Goal: Task Accomplishment & Management: Complete application form

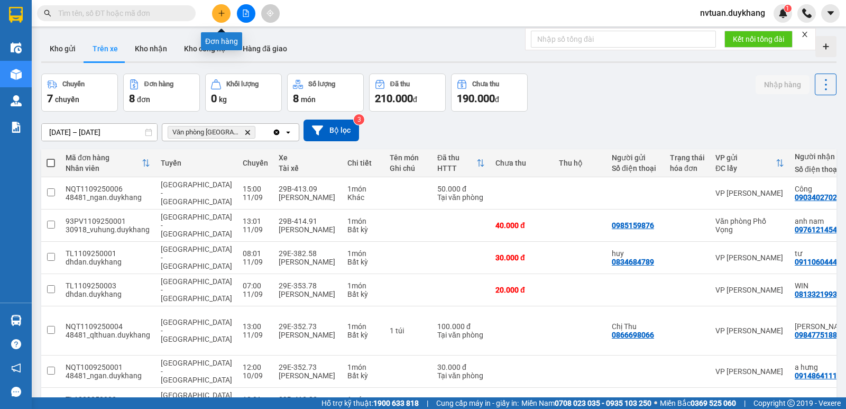
scroll to position [0, 30]
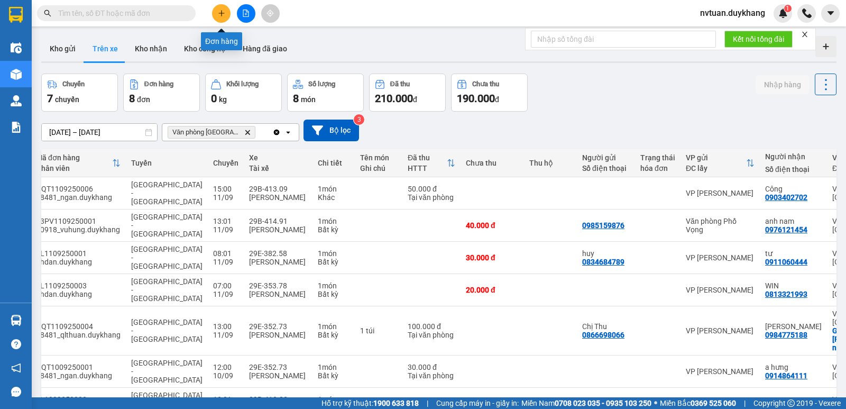
click at [218, 16] on icon "plus" at bounding box center [221, 13] width 7 height 7
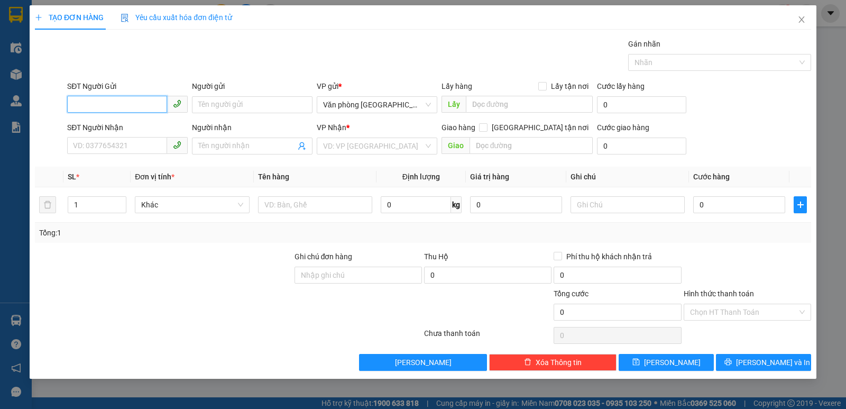
click at [104, 98] on input "SĐT Người Gửi" at bounding box center [117, 104] width 100 height 17
type input "0911267766"
click at [232, 103] on input "Người gửi" at bounding box center [252, 104] width 121 height 17
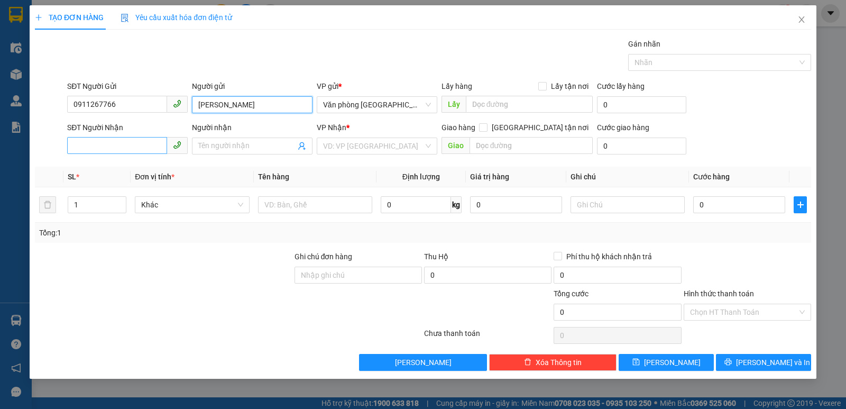
type input "[PERSON_NAME]"
click at [96, 150] on input "SĐT Người Nhận" at bounding box center [117, 145] width 100 height 17
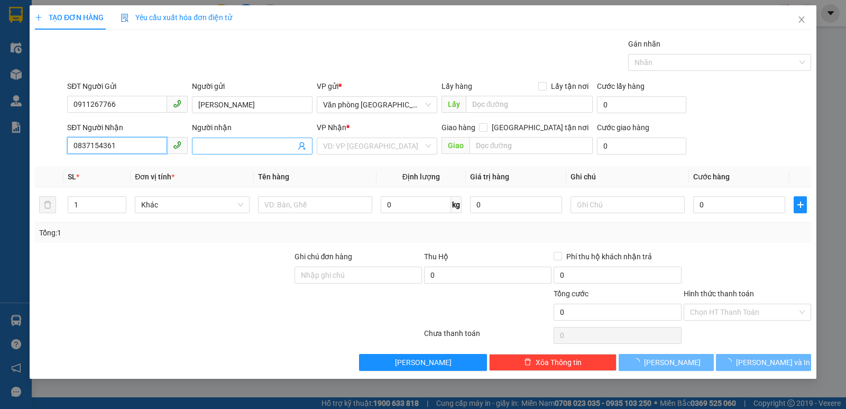
type input "0837154361"
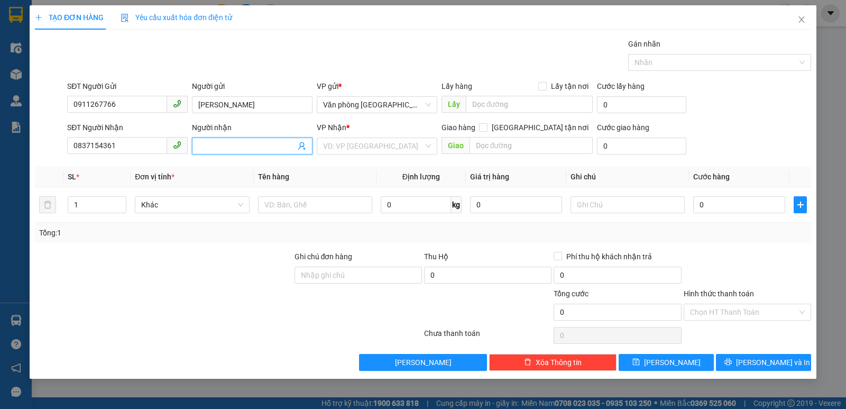
click at [238, 139] on span at bounding box center [252, 145] width 121 height 17
type input "[PERSON_NAME]"
drag, startPoint x: 407, startPoint y: 148, endPoint x: 399, endPoint y: 158, distance: 12.4
click at [407, 148] on input "search" at bounding box center [373, 146] width 100 height 16
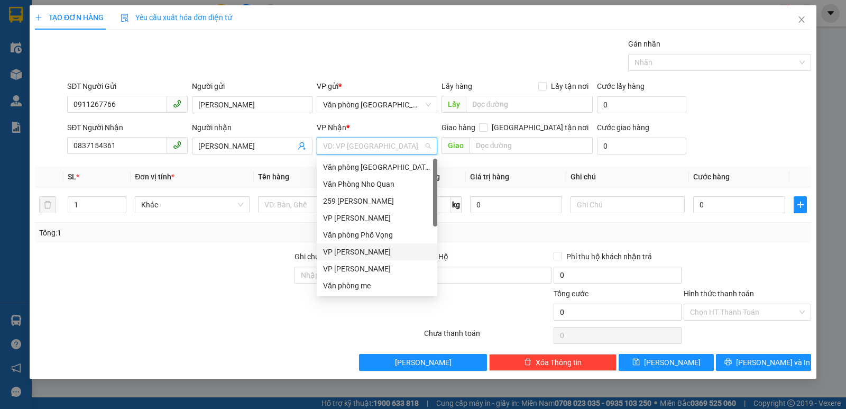
click at [365, 256] on div "VP [PERSON_NAME]" at bounding box center [377, 252] width 108 height 12
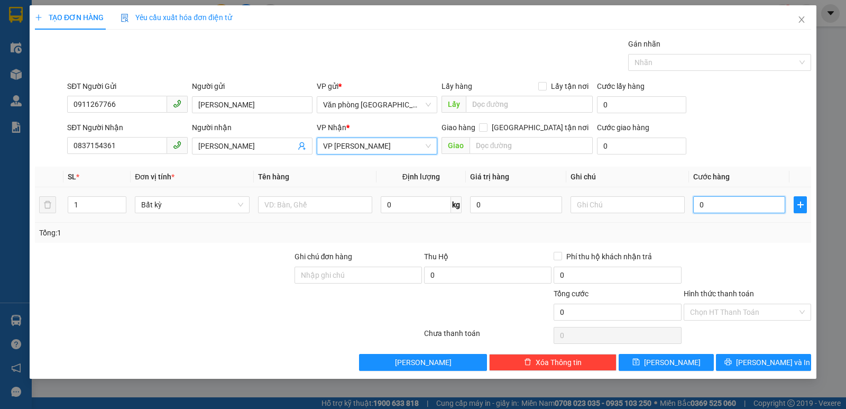
click at [729, 203] on input "0" at bounding box center [739, 204] width 92 height 17
type input "3"
type input "30"
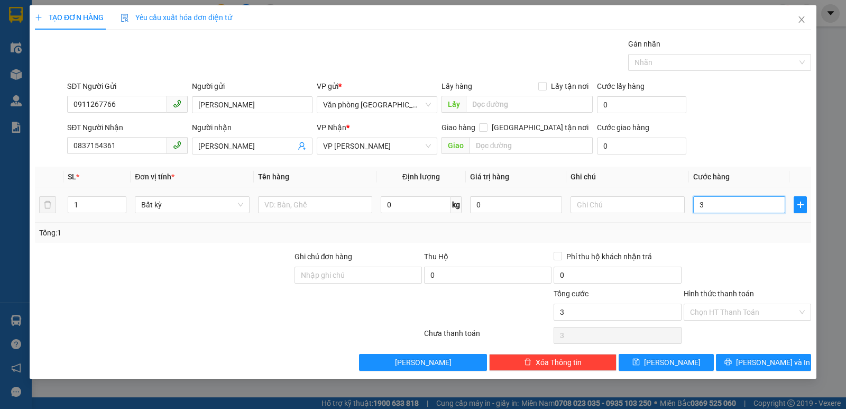
type input "30"
type input "300"
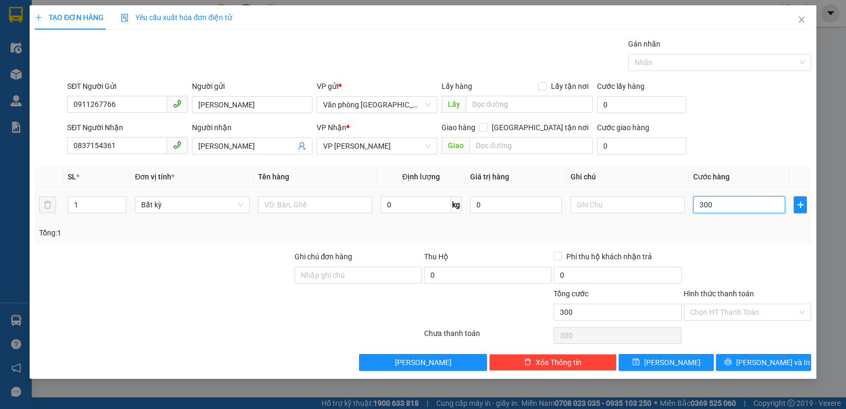
type input "3.000"
type input "30.000"
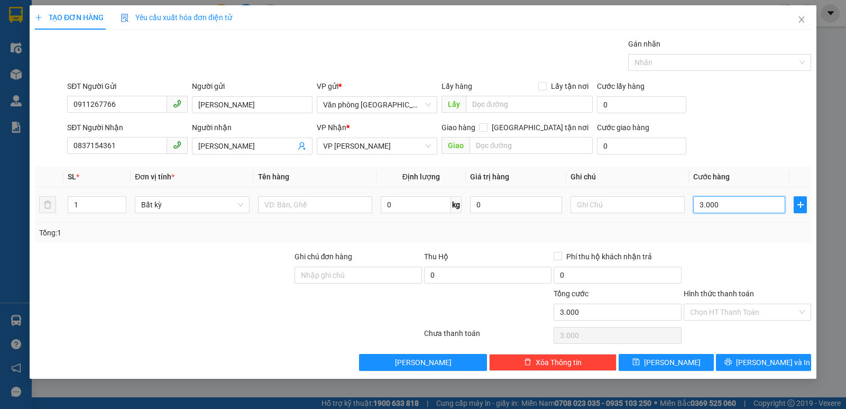
type input "30.000"
click at [702, 314] on input "Hình thức thanh toán" at bounding box center [743, 312] width 107 height 16
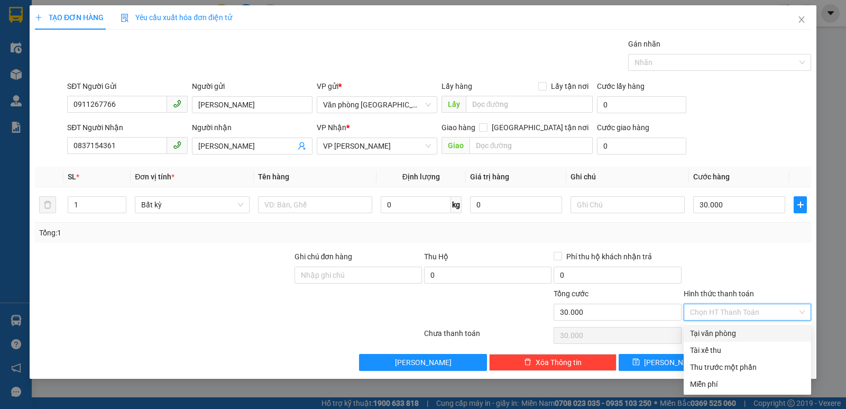
click at [712, 335] on div "Tại văn phòng" at bounding box center [747, 333] width 115 height 12
type input "0"
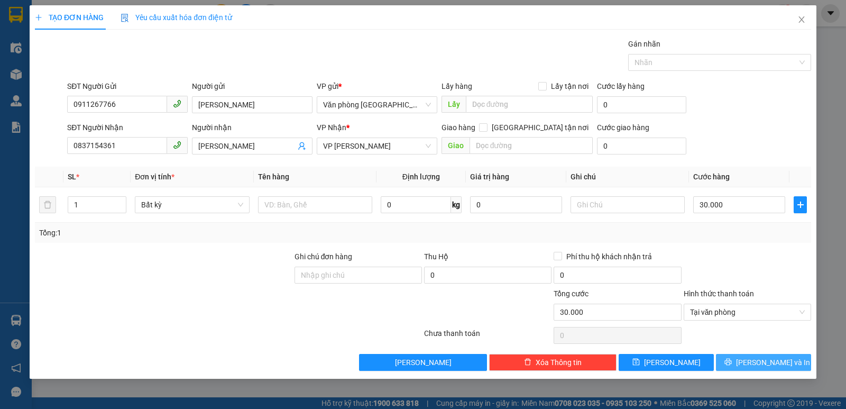
click at [766, 361] on span "[PERSON_NAME] và In" at bounding box center [773, 362] width 74 height 12
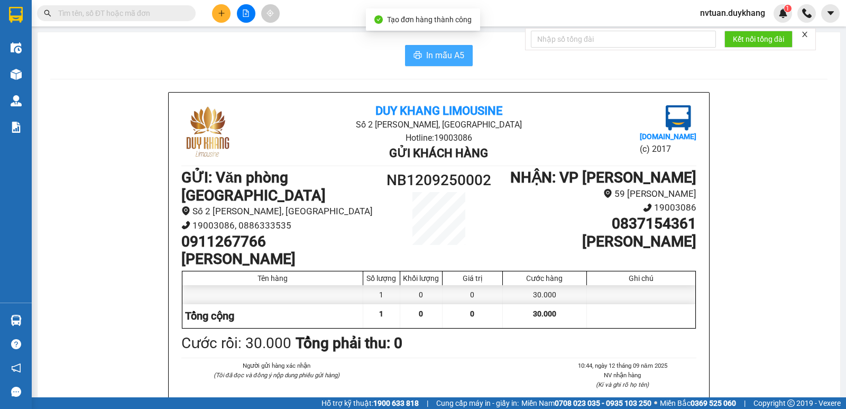
click at [455, 59] on span "In mẫu A5" at bounding box center [445, 55] width 38 height 13
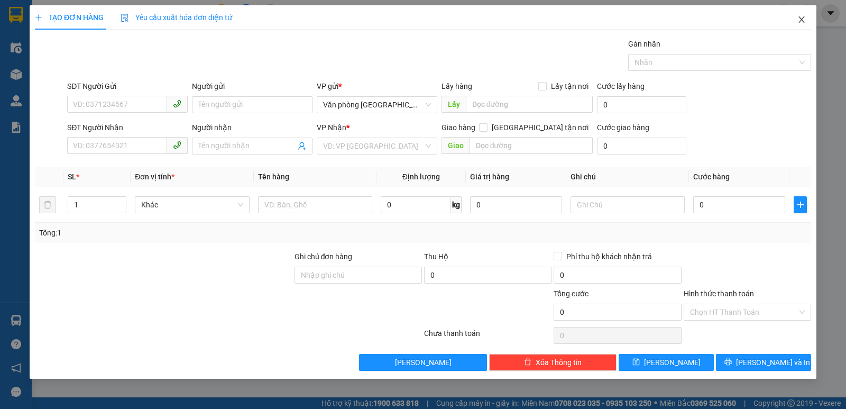
click at [804, 14] on span "Close" at bounding box center [802, 20] width 30 height 30
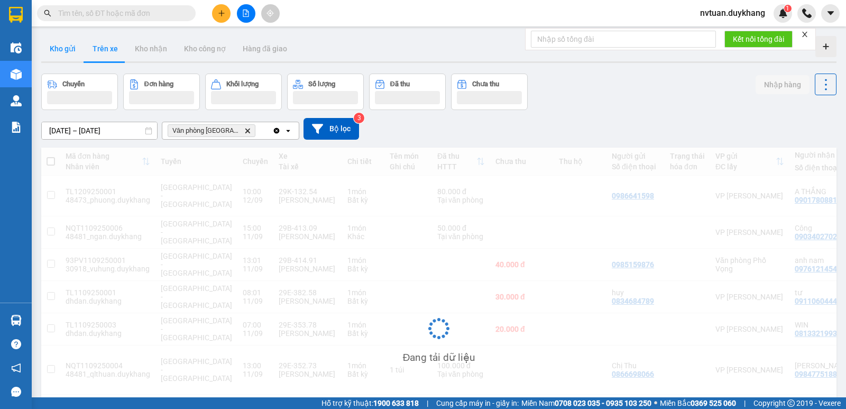
click at [63, 54] on button "Kho gửi" at bounding box center [62, 48] width 43 height 25
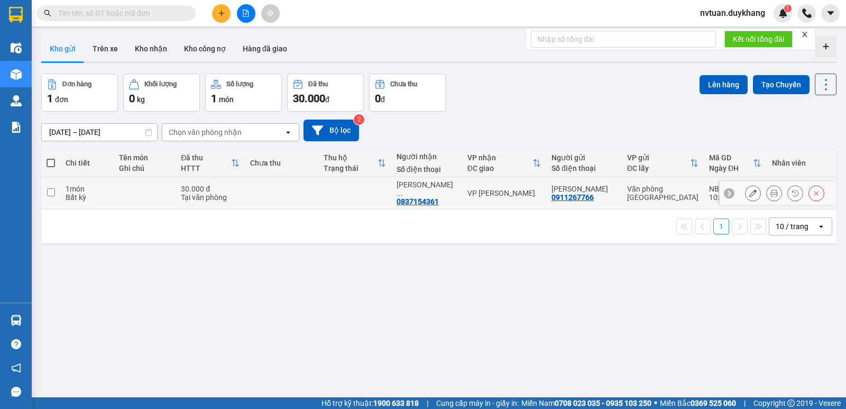
click at [50, 188] on input "checkbox" at bounding box center [51, 192] width 8 height 8
checkbox input "true"
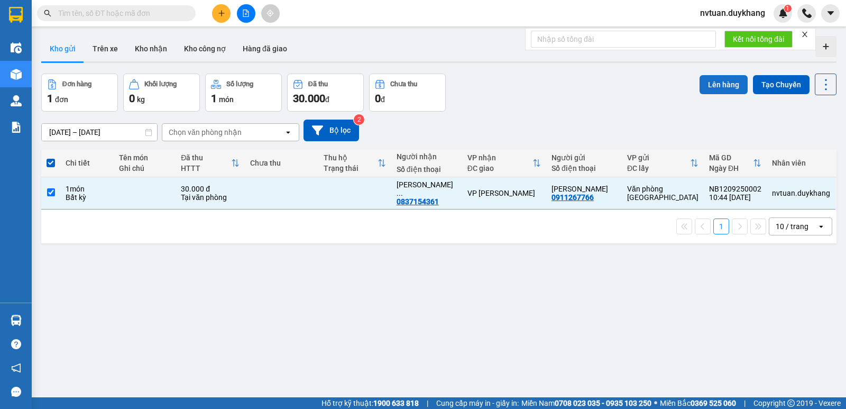
click at [706, 84] on button "Lên hàng" at bounding box center [724, 84] width 48 height 19
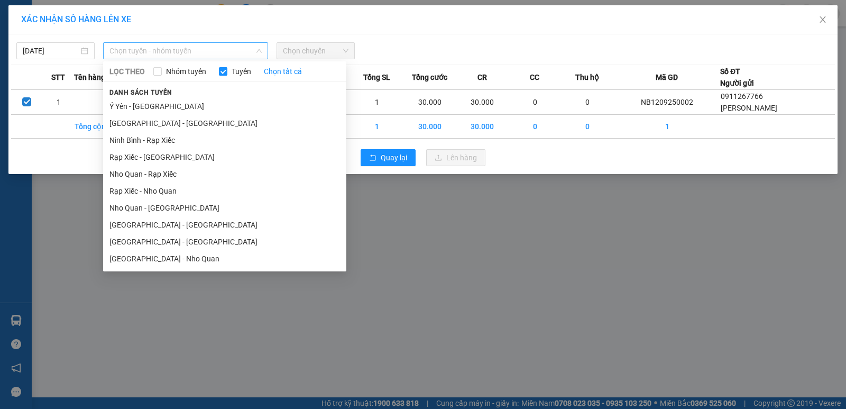
click at [162, 49] on span "Chọn tuyến - nhóm tuyến" at bounding box center [185, 51] width 152 height 16
drag, startPoint x: 159, startPoint y: 238, endPoint x: 164, endPoint y: 236, distance: 6.2
click at [159, 238] on li "[GEOGRAPHIC_DATA] - [GEOGRAPHIC_DATA]" at bounding box center [224, 241] width 243 height 17
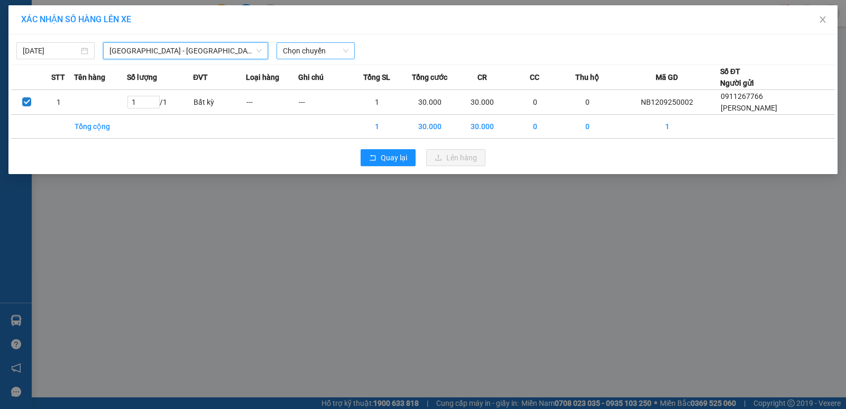
click at [333, 46] on span "Chọn chuyến" at bounding box center [316, 51] width 66 height 16
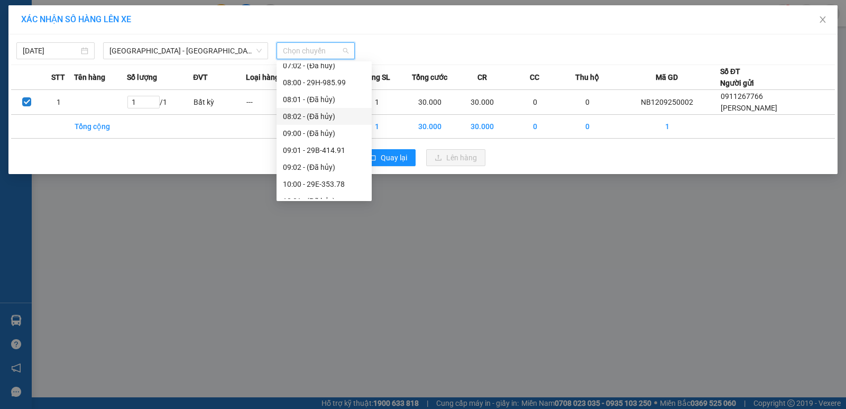
scroll to position [212, 0]
click at [329, 180] on div "11:00 - 29B-414.66" at bounding box center [324, 182] width 82 height 12
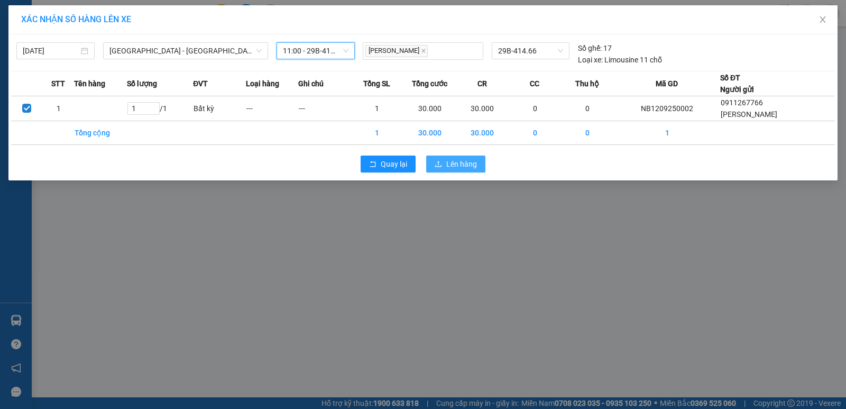
click at [480, 158] on button "Lên hàng" at bounding box center [455, 163] width 59 height 17
